Goal: Use online tool/utility: Utilize a website feature to perform a specific function

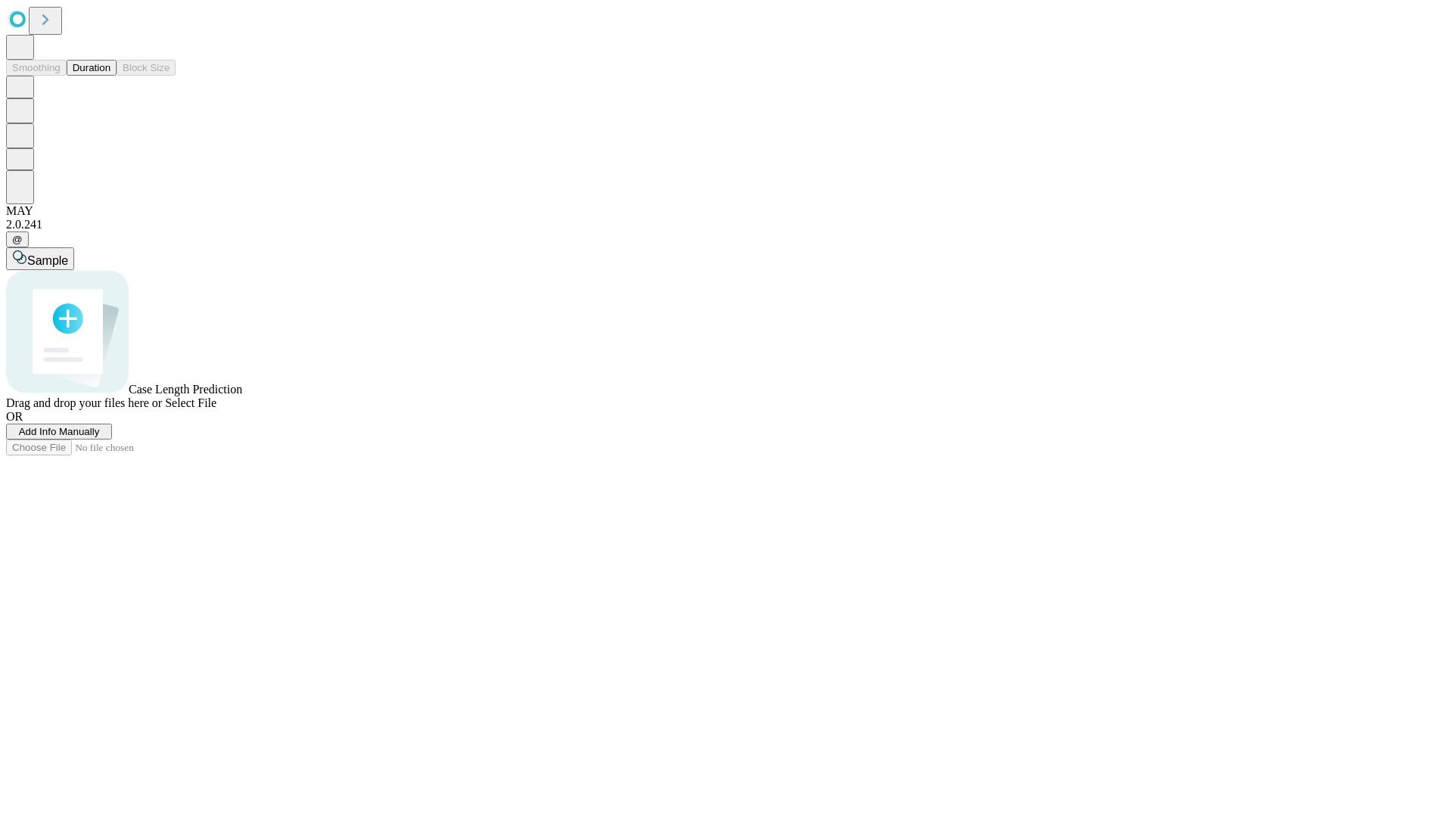
click at [110, 76] on button "Duration" at bounding box center [92, 68] width 50 height 16
click at [216, 409] on span "Select File" at bounding box center [190, 403] width 51 height 13
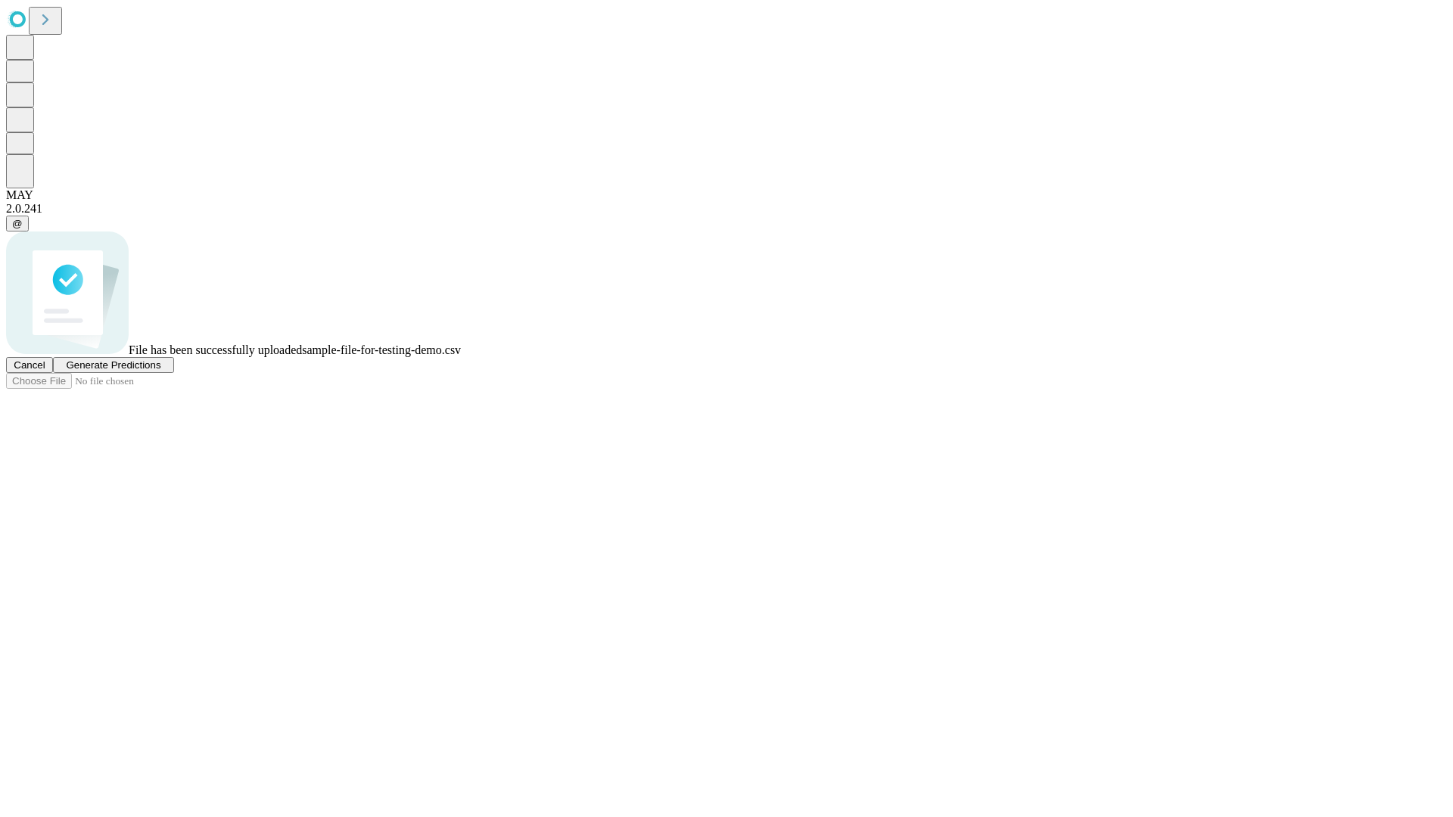
click at [160, 371] on span "Generate Predictions" at bounding box center [113, 364] width 95 height 11
